Goal: Task Accomplishment & Management: Use online tool/utility

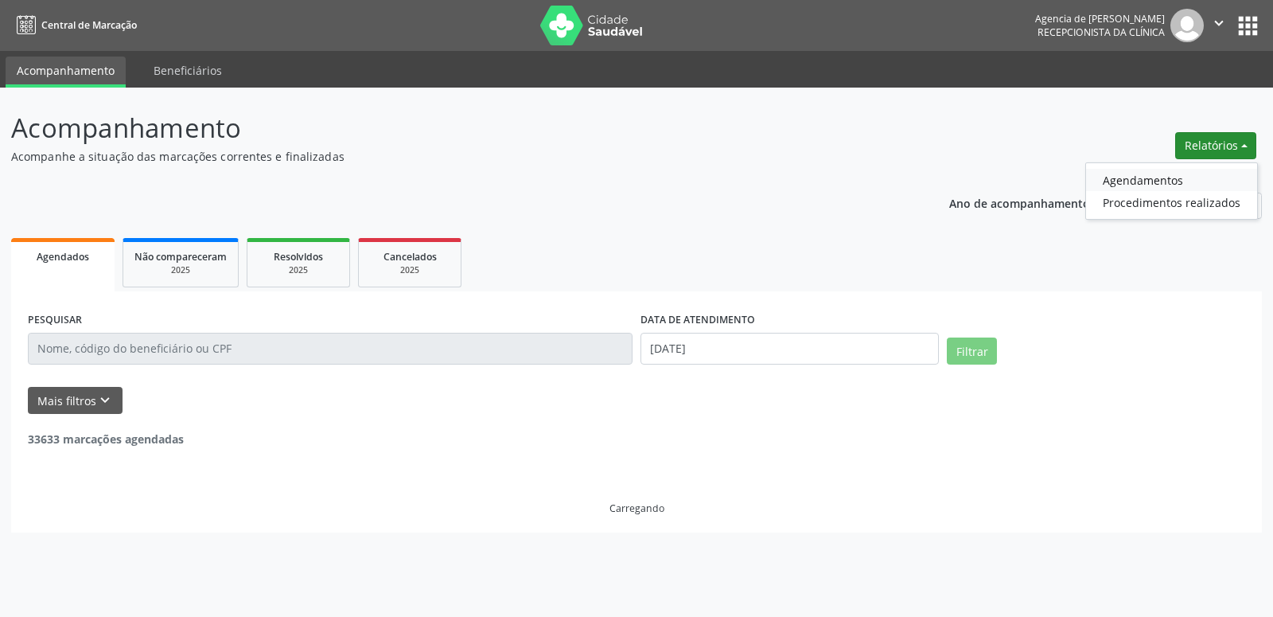
click at [1133, 179] on link "Agendamentos" at bounding box center [1171, 180] width 171 height 22
select select "7"
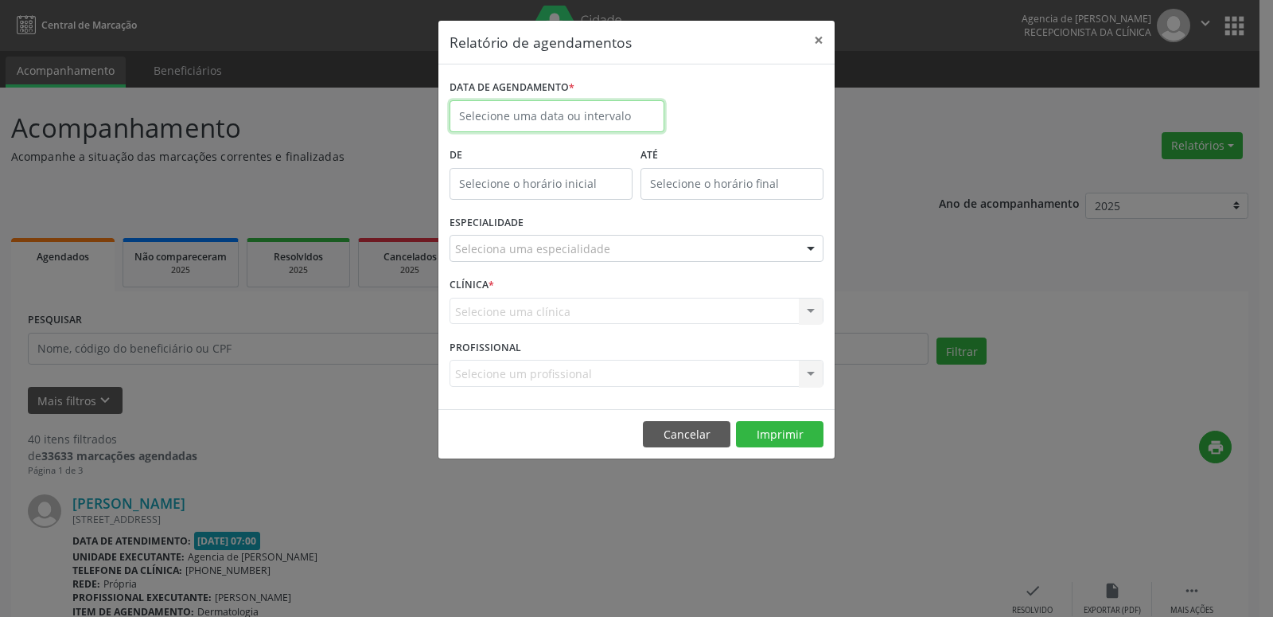
click at [544, 110] on input "text" at bounding box center [557, 116] width 215 height 32
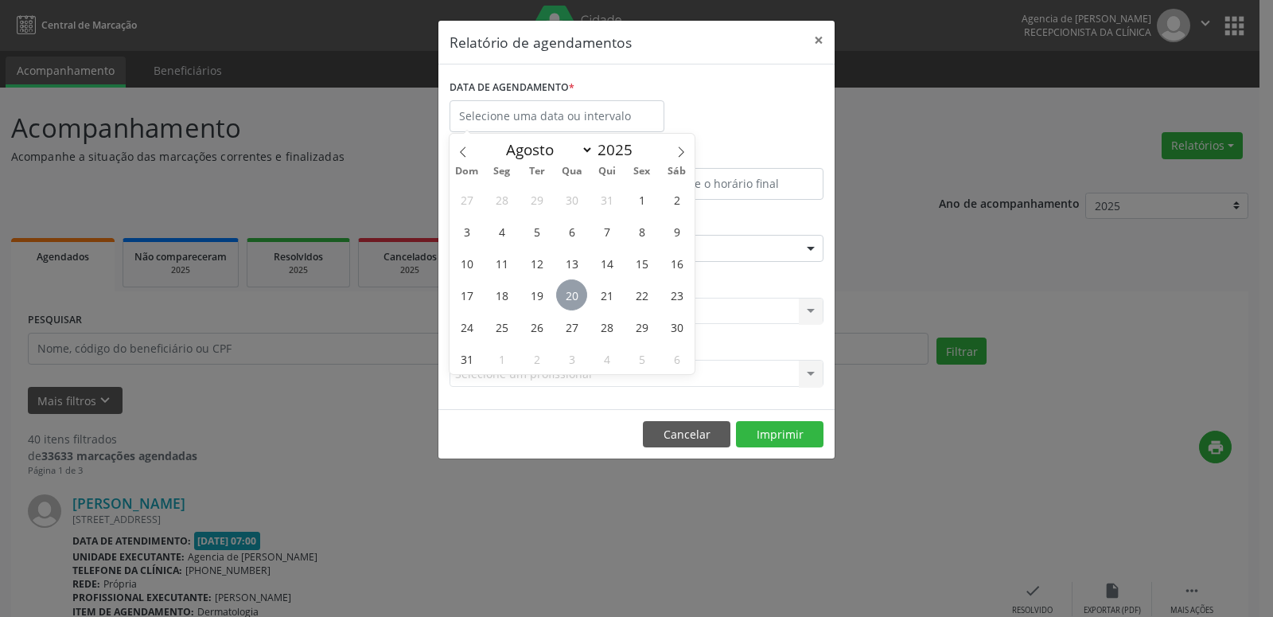
click at [574, 302] on span "20" at bounding box center [571, 294] width 31 height 31
type input "[DATE]"
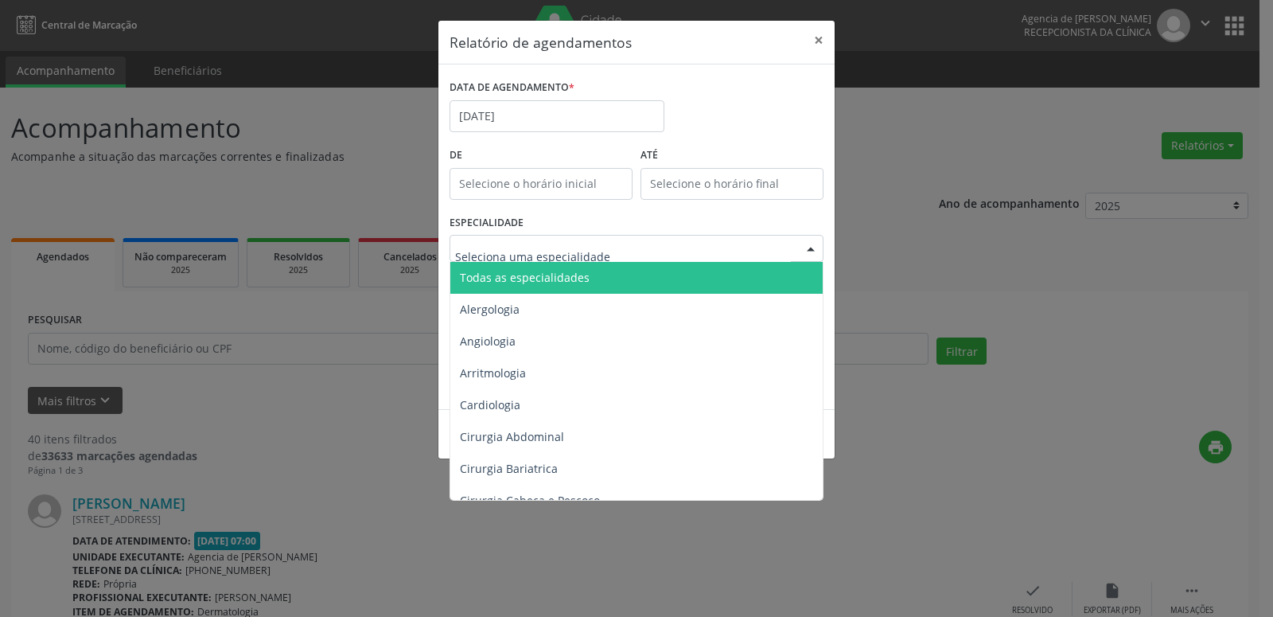
click at [594, 278] on span "Todas as especialidades" at bounding box center [637, 278] width 375 height 32
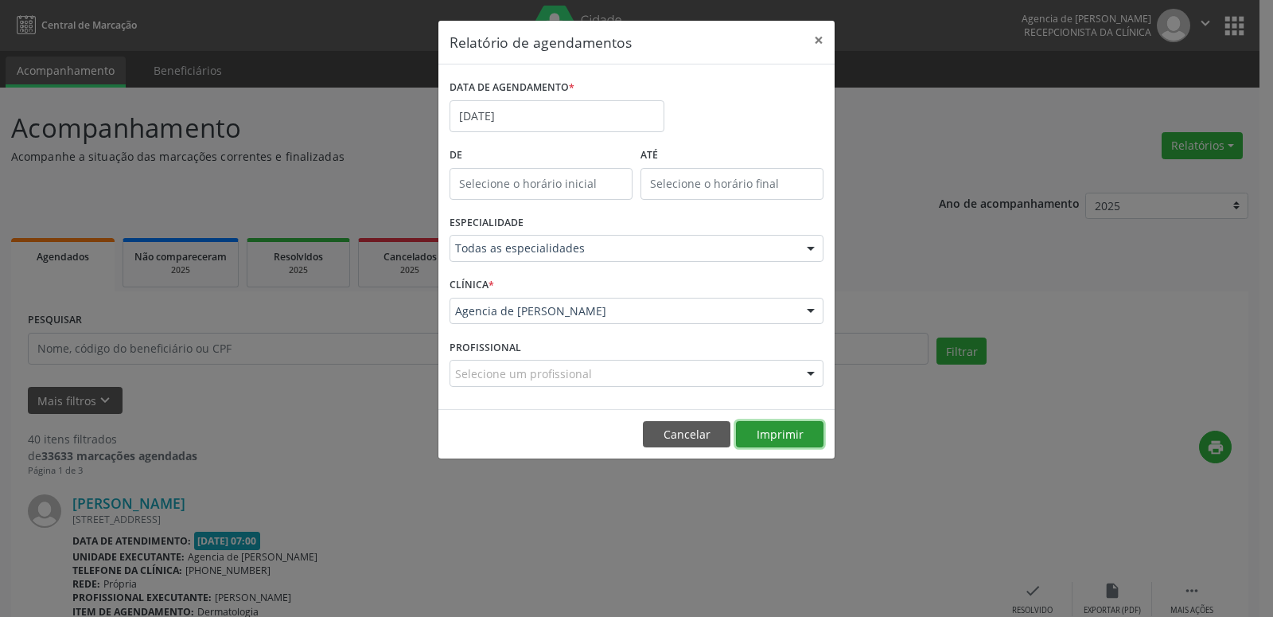
click at [762, 438] on button "Imprimir" at bounding box center [780, 434] width 88 height 27
click at [820, 41] on button "×" at bounding box center [819, 40] width 32 height 39
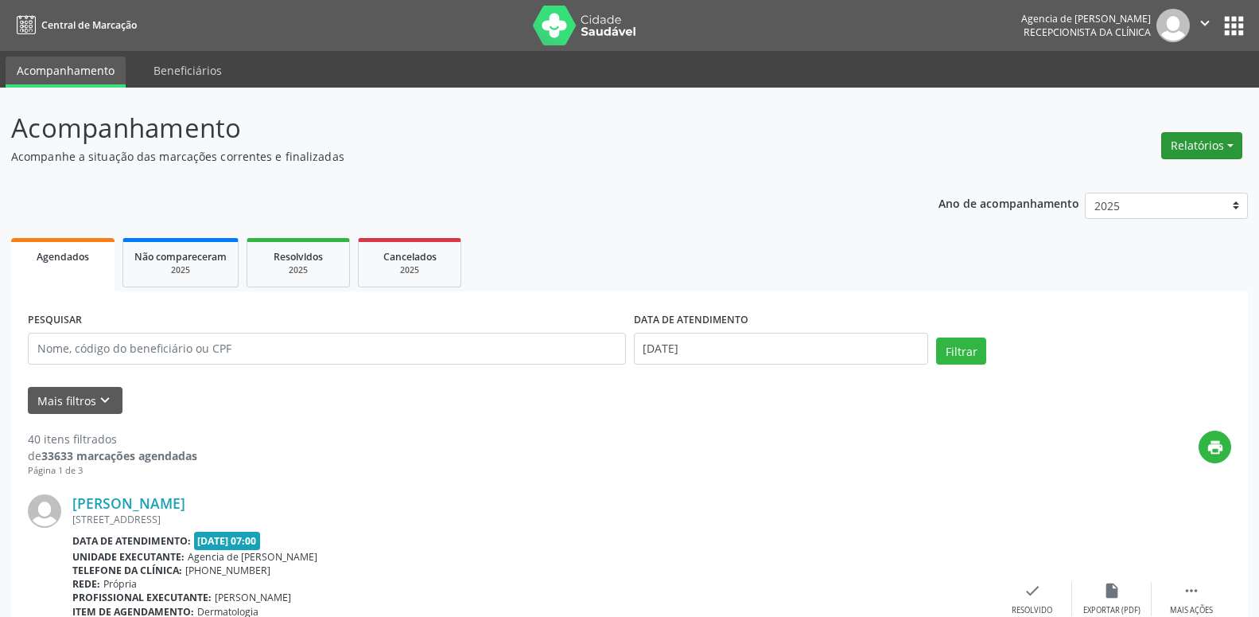
click at [1196, 149] on button "Relatórios" at bounding box center [1202, 145] width 81 height 27
click at [1170, 168] on ul "Agendamentos Procedimentos realizados" at bounding box center [1158, 190] width 173 height 57
click at [1147, 178] on link "Agendamentos" at bounding box center [1157, 180] width 171 height 22
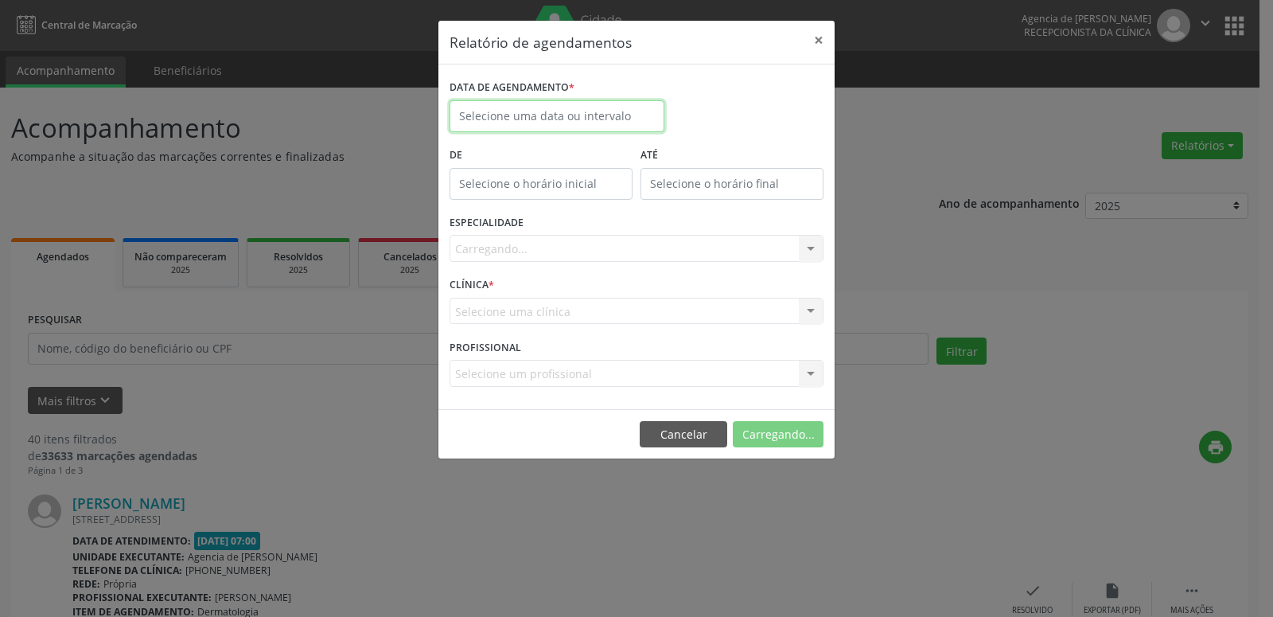
click at [584, 109] on input "text" at bounding box center [557, 116] width 215 height 32
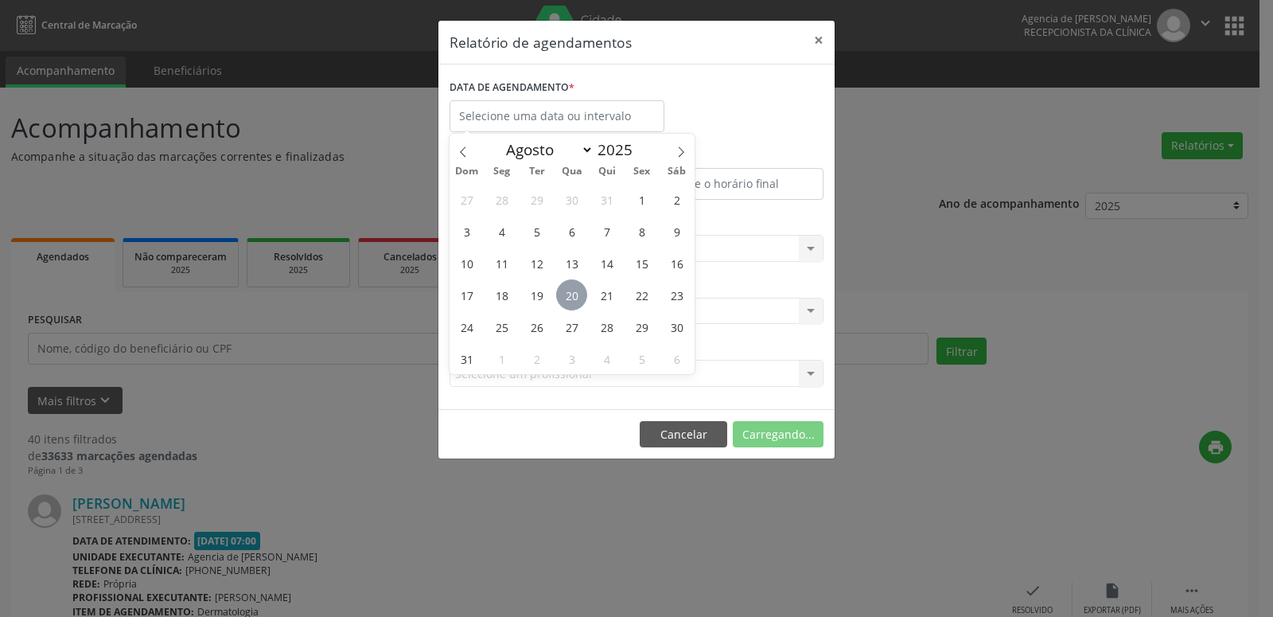
click at [567, 288] on span "20" at bounding box center [571, 294] width 31 height 31
type input "[DATE]"
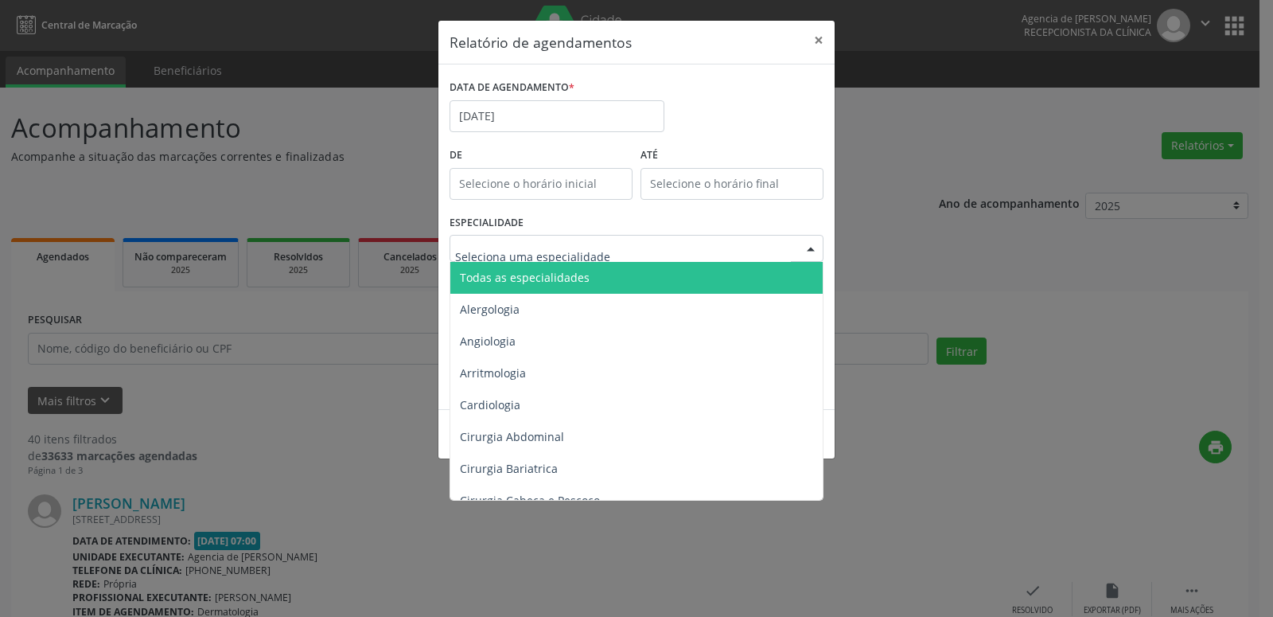
click at [584, 284] on span "Todas as especialidades" at bounding box center [525, 277] width 130 height 15
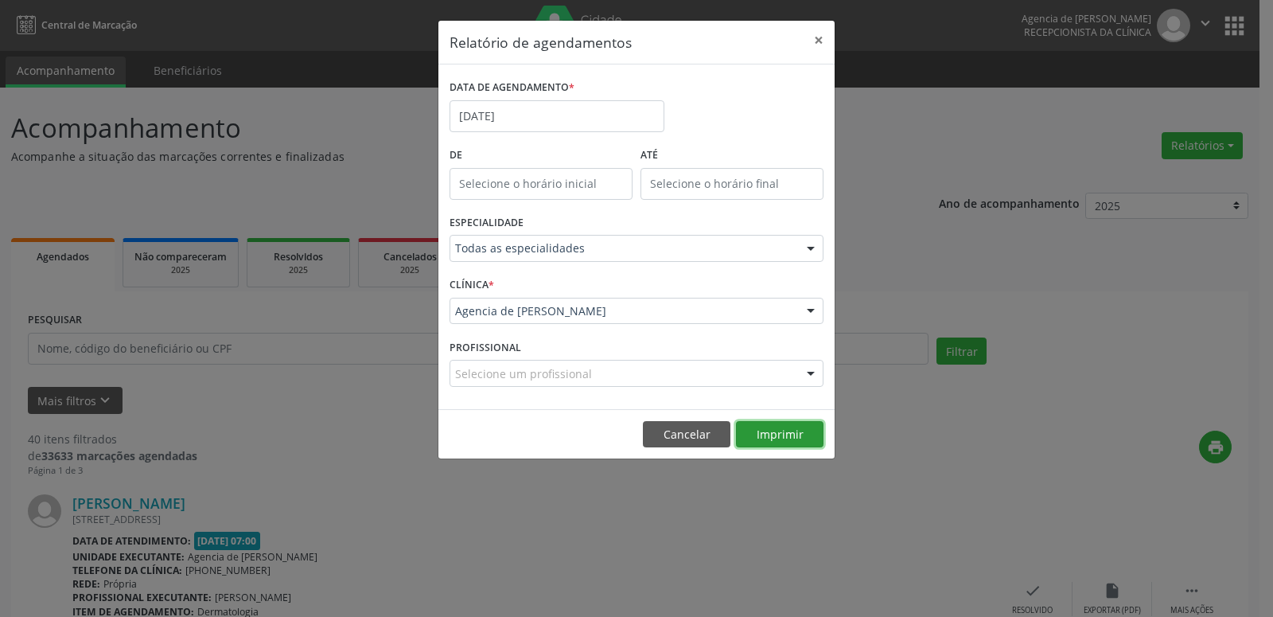
click at [784, 424] on button "Imprimir" at bounding box center [780, 434] width 88 height 27
